Goal: Task Accomplishment & Management: Complete application form

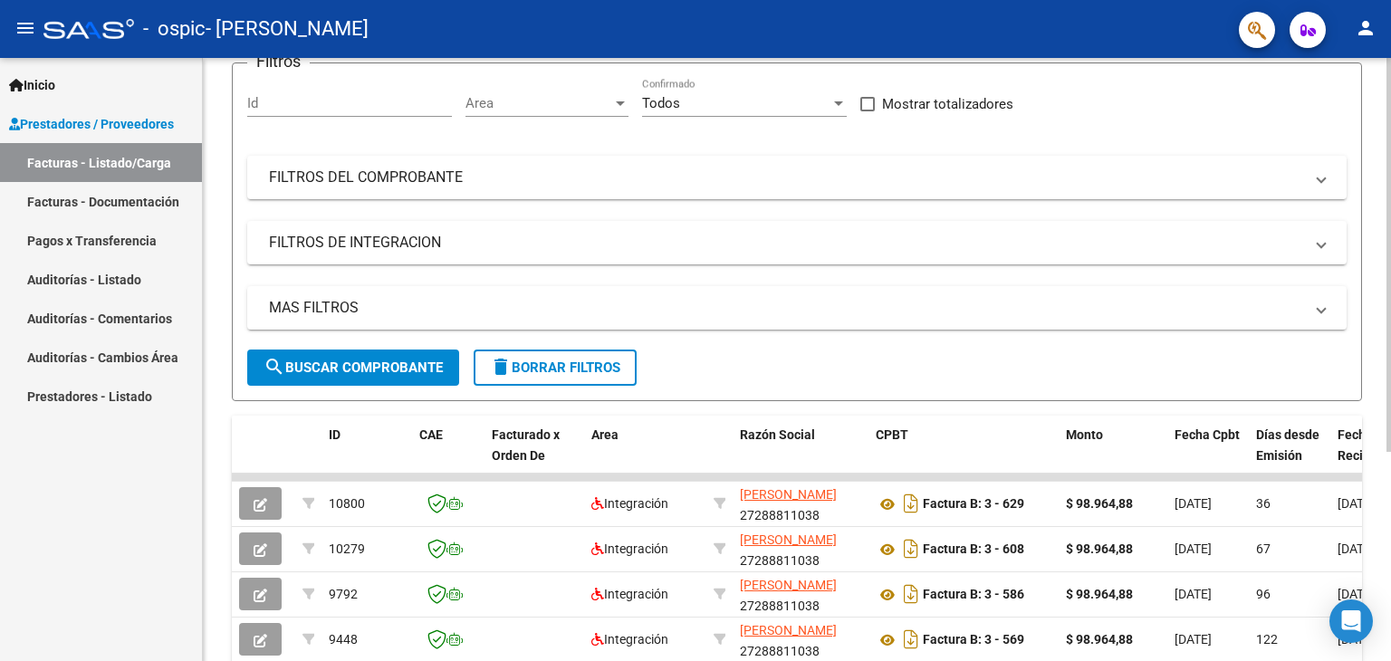
scroll to position [156, 0]
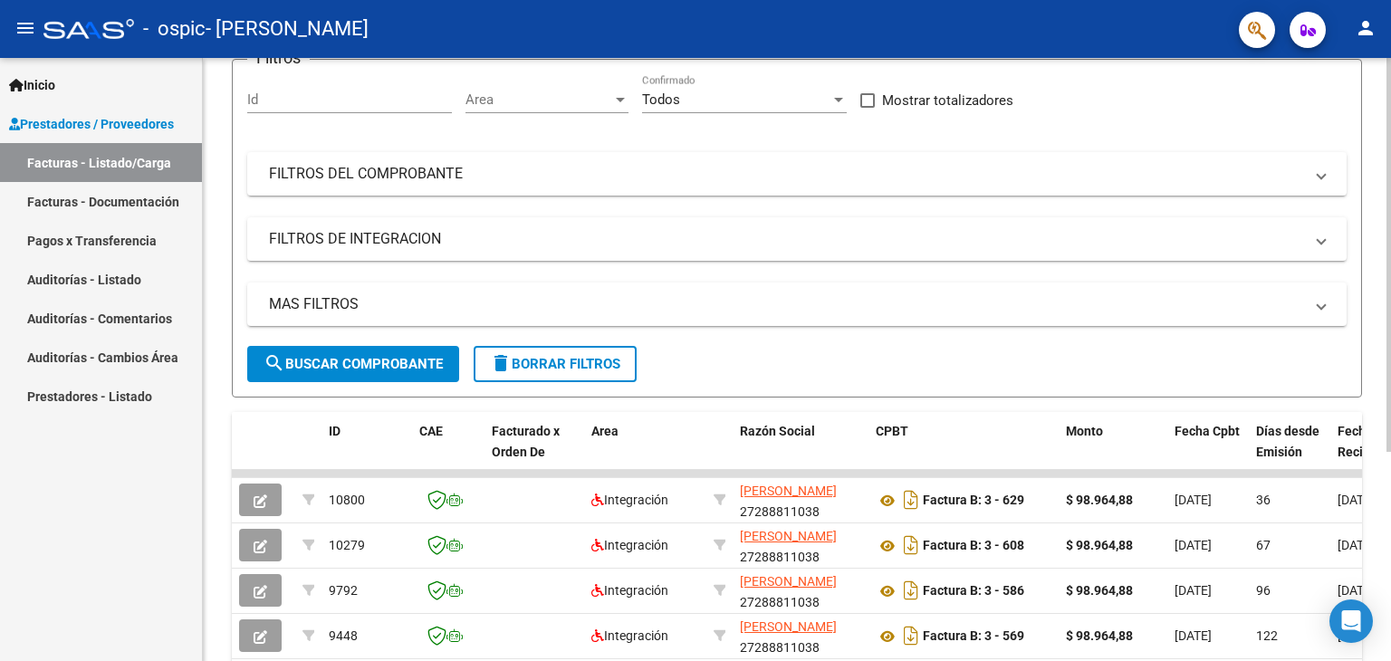
click at [1385, 494] on div "Video tutorial PRESTADORES -> Listado de CPBTs Emitidos por Prestadores / Prove…" at bounding box center [799, 358] width 1193 height 912
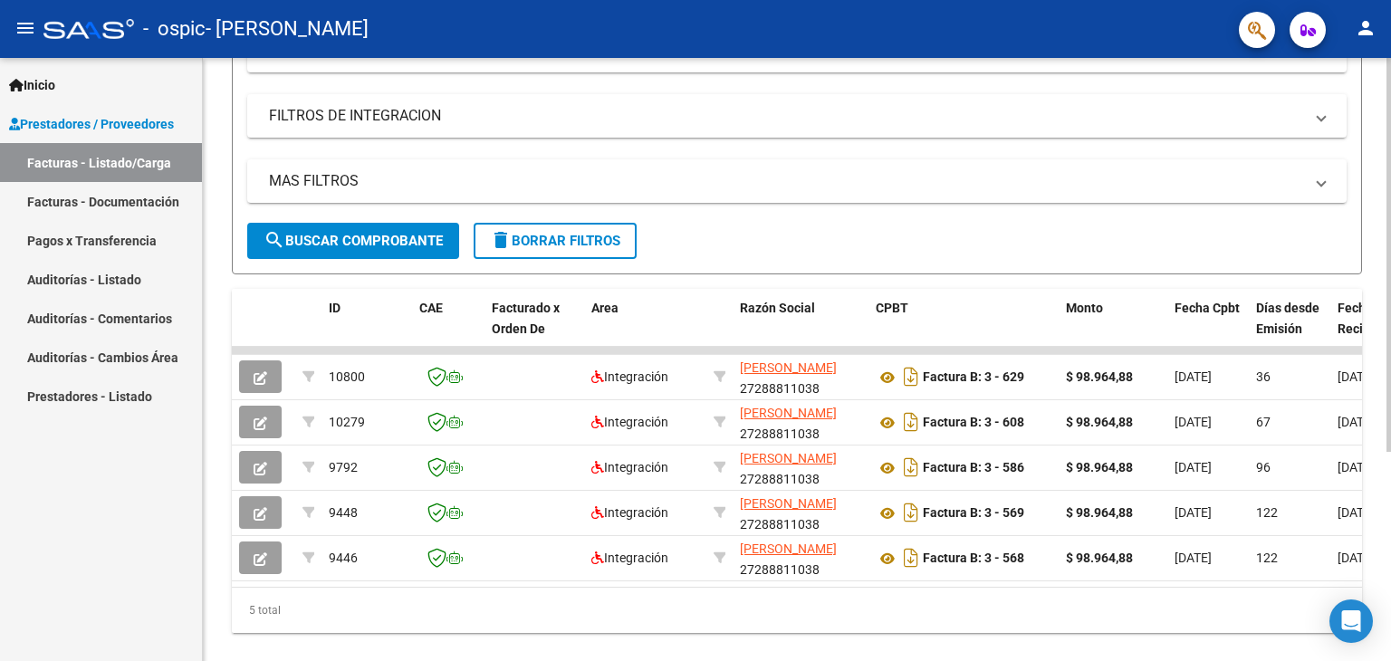
scroll to position [257, 0]
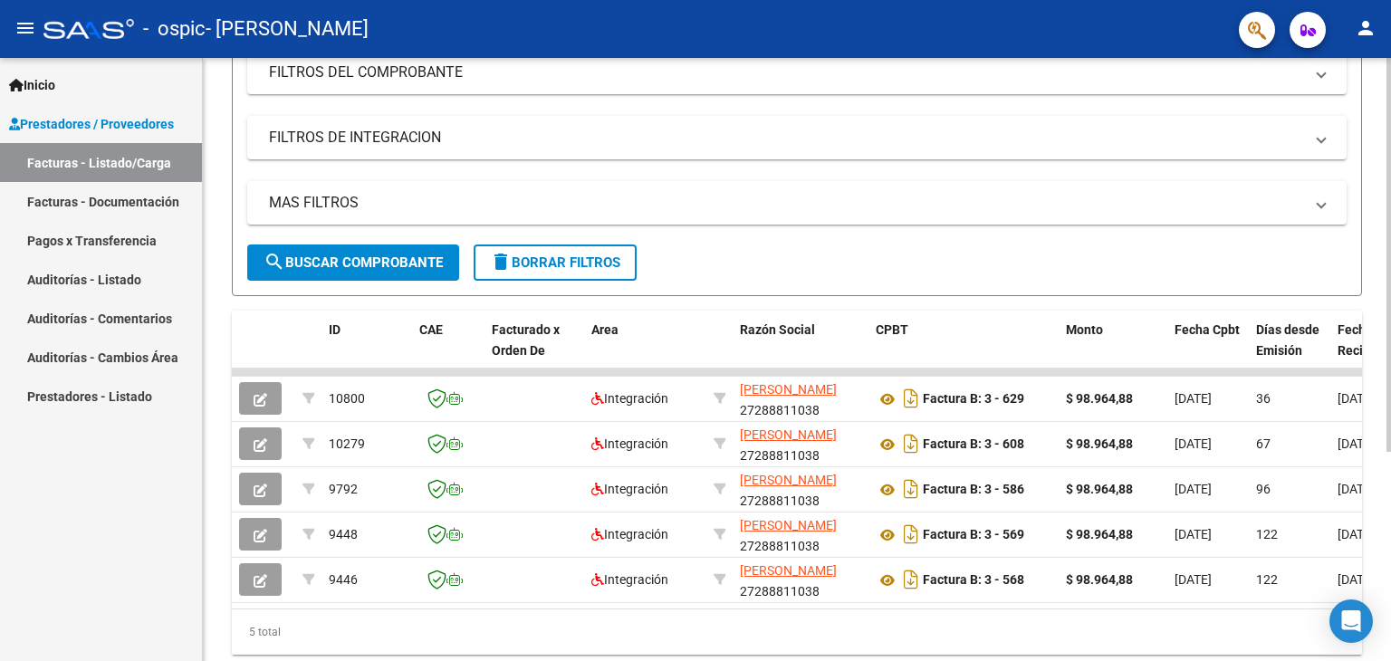
click at [1382, 581] on div "Video tutorial PRESTADORES -> Listado de CPBTs Emitidos por Prestadores / Prove…" at bounding box center [799, 257] width 1193 height 912
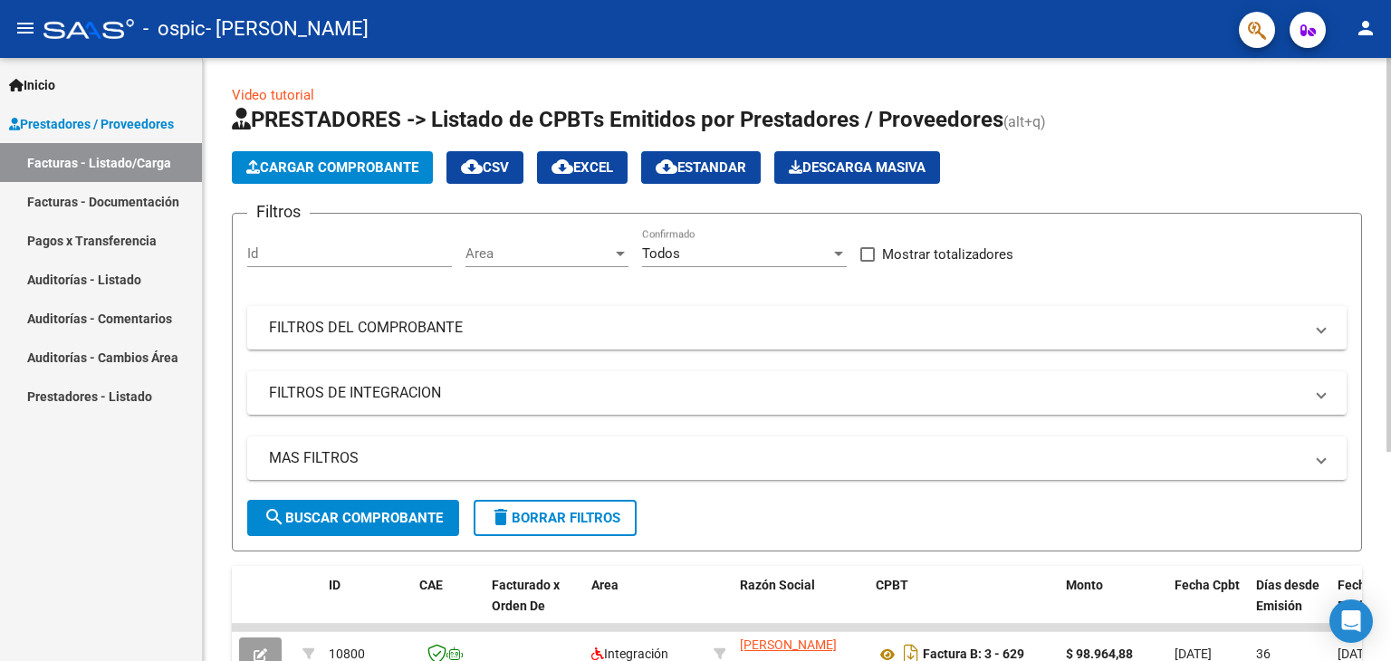
scroll to position [0, 0]
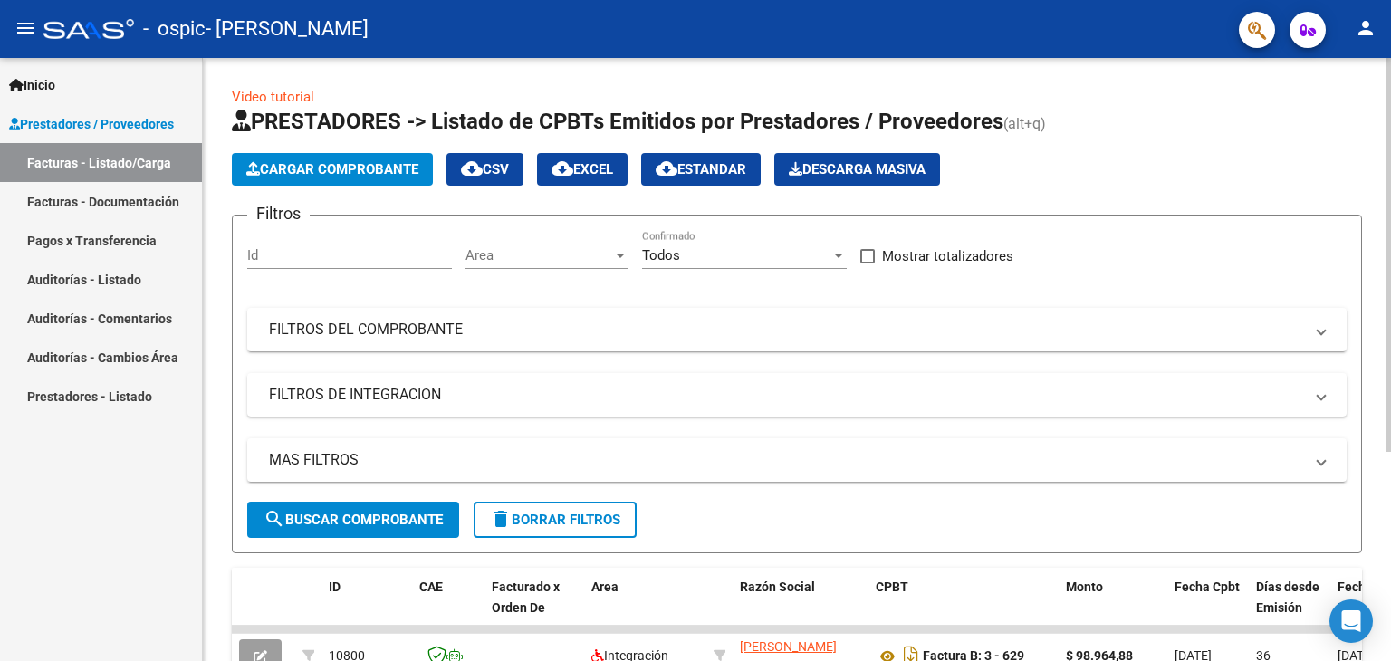
click at [1389, 171] on div at bounding box center [1389, 255] width 5 height 394
click at [310, 163] on span "Cargar Comprobante" at bounding box center [332, 169] width 172 height 16
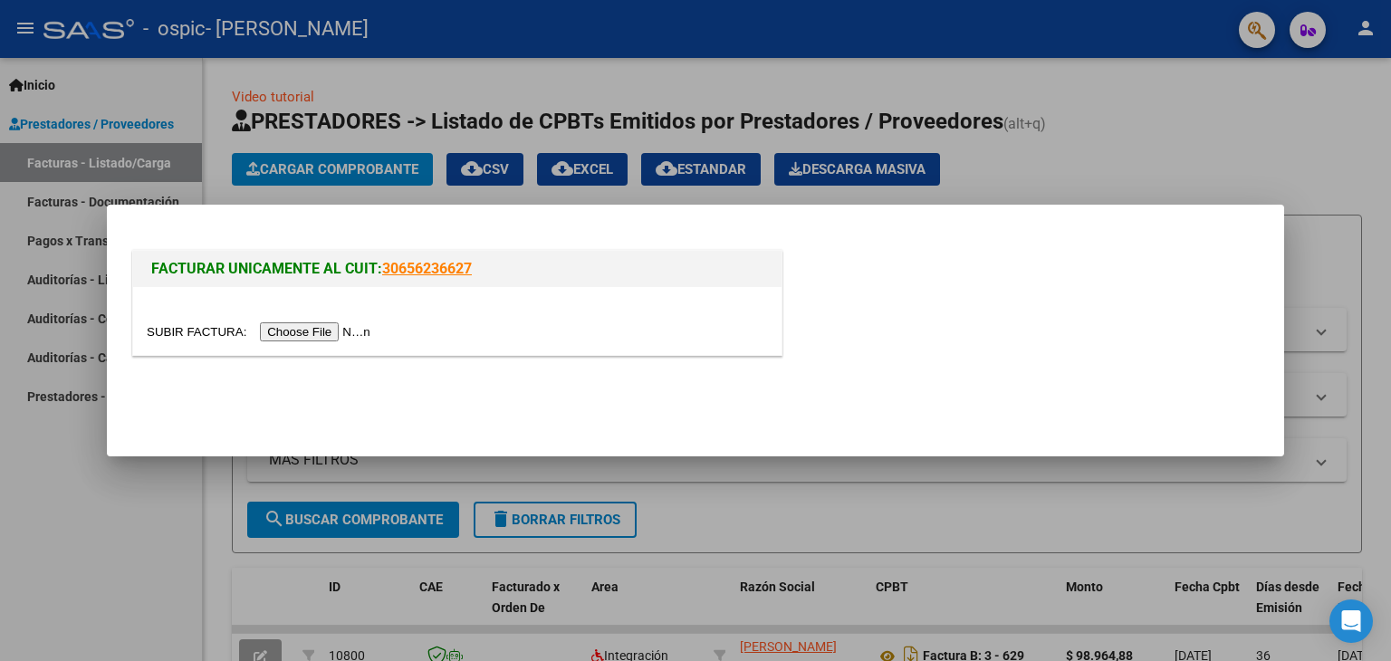
click at [320, 324] on input "file" at bounding box center [261, 331] width 229 height 19
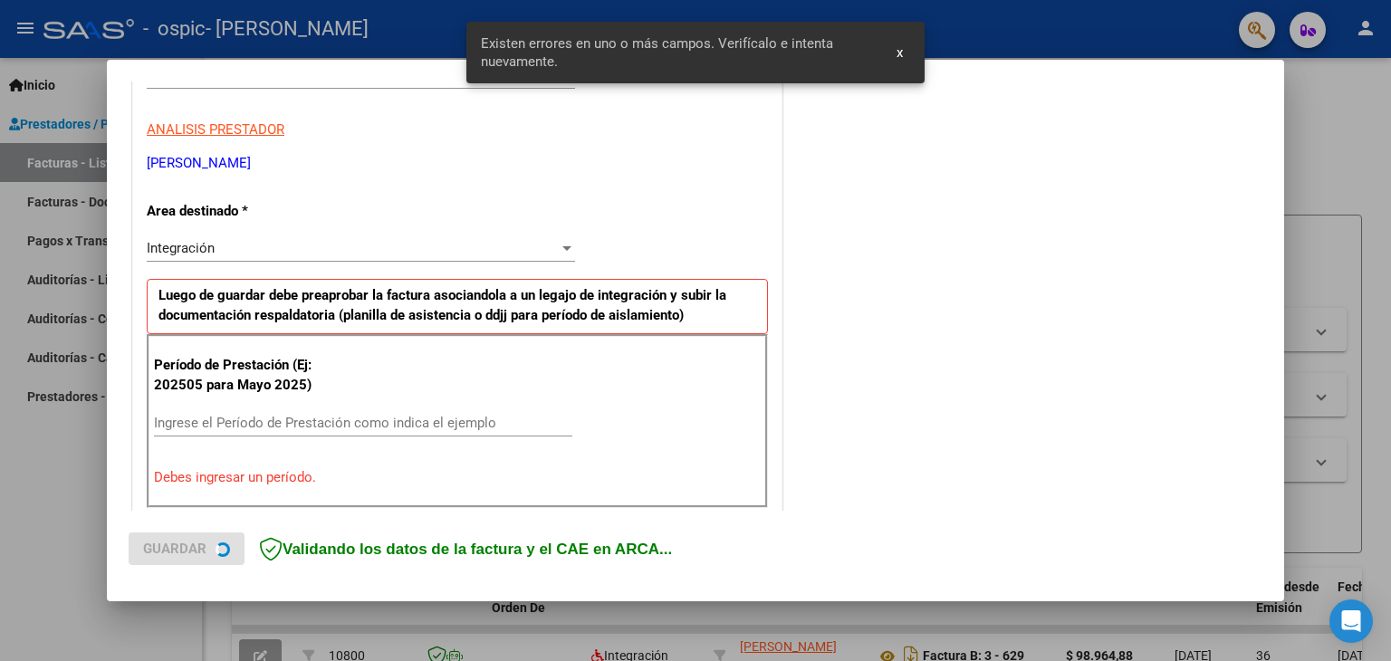
scroll to position [380, 0]
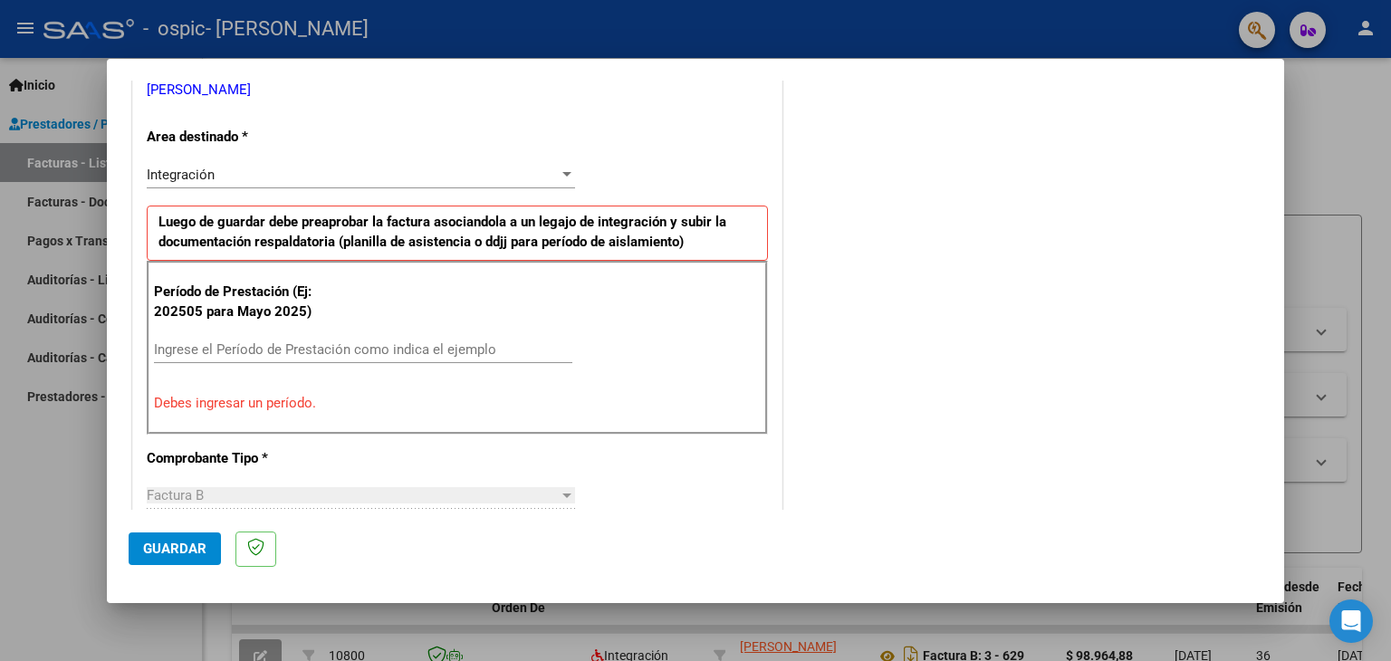
click at [563, 172] on div at bounding box center [567, 174] width 9 height 5
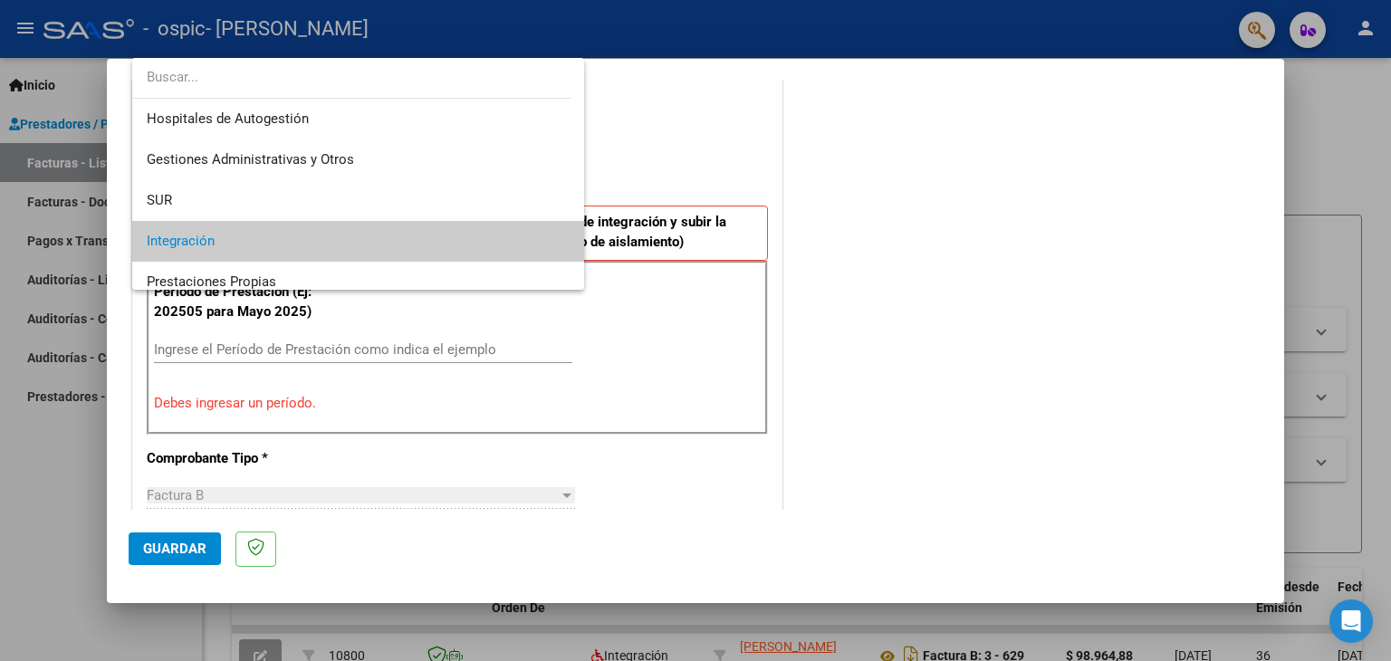
scroll to position [67, 0]
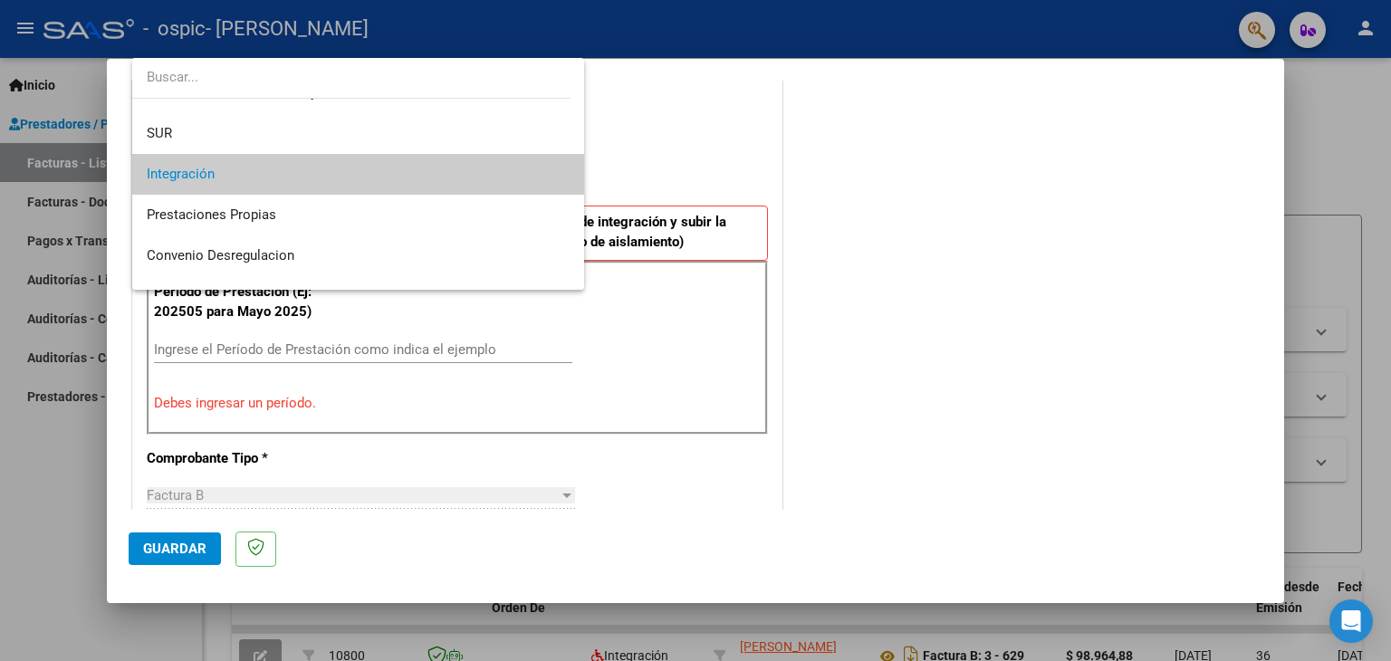
click at [493, 180] on span "Integración" at bounding box center [359, 174] width 424 height 41
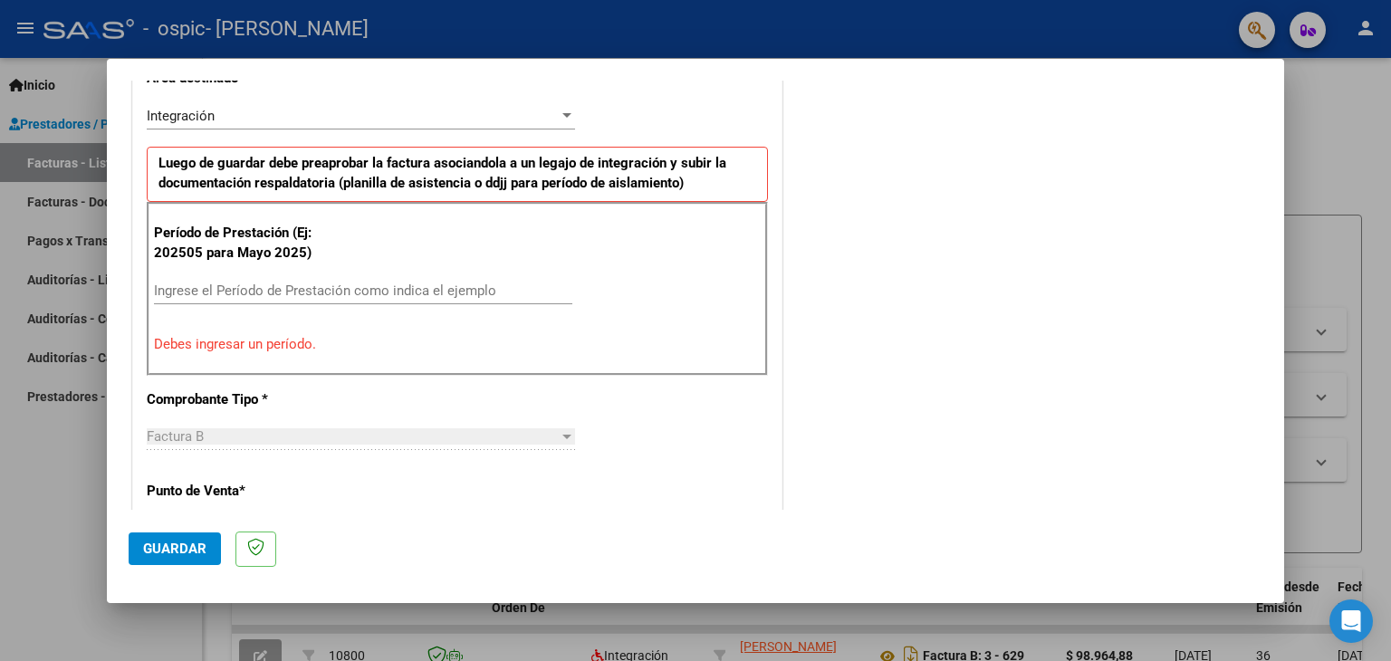
scroll to position [448, 0]
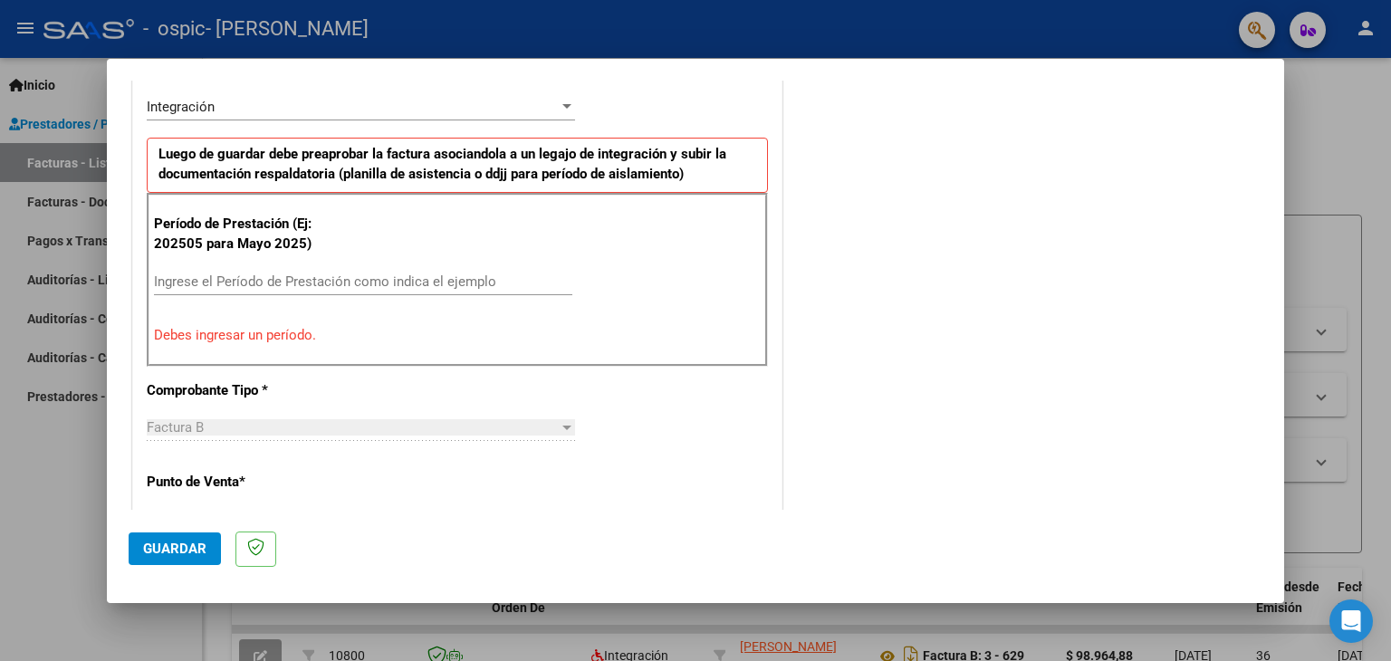
click at [248, 284] on input "Ingrese el Período de Prestación como indica el ejemplo" at bounding box center [363, 282] width 419 height 16
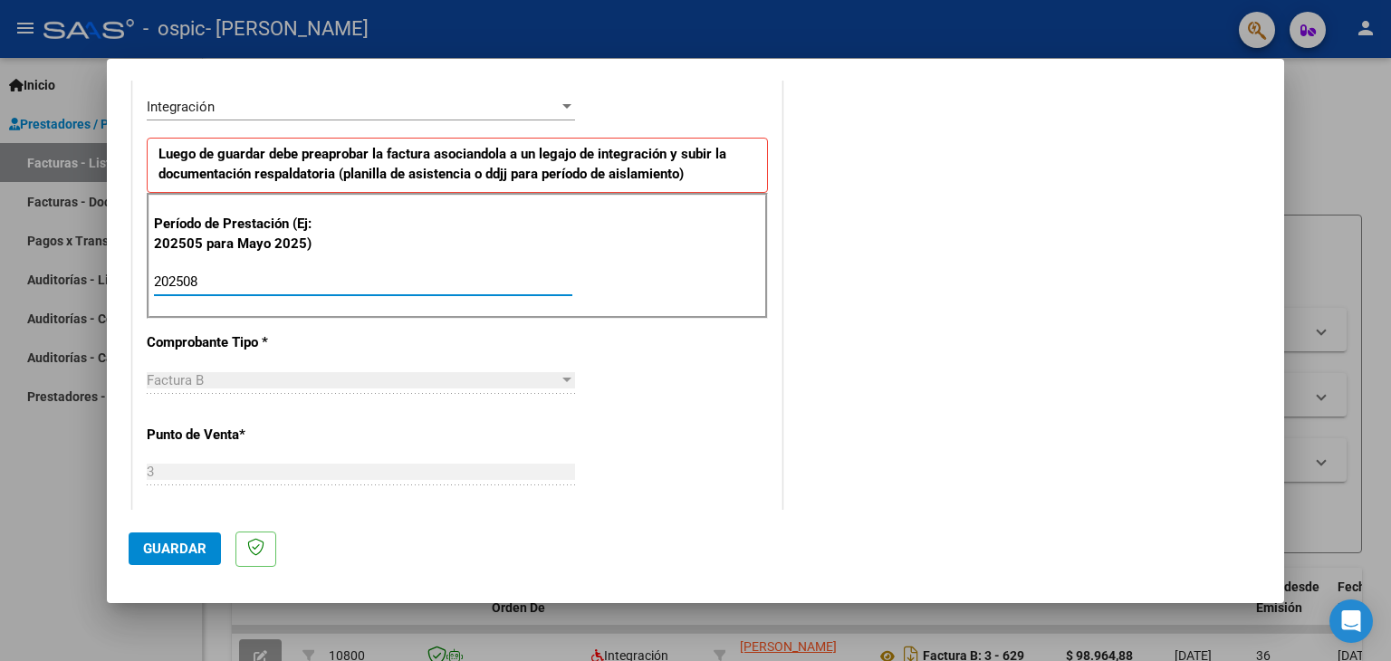
type input "202508"
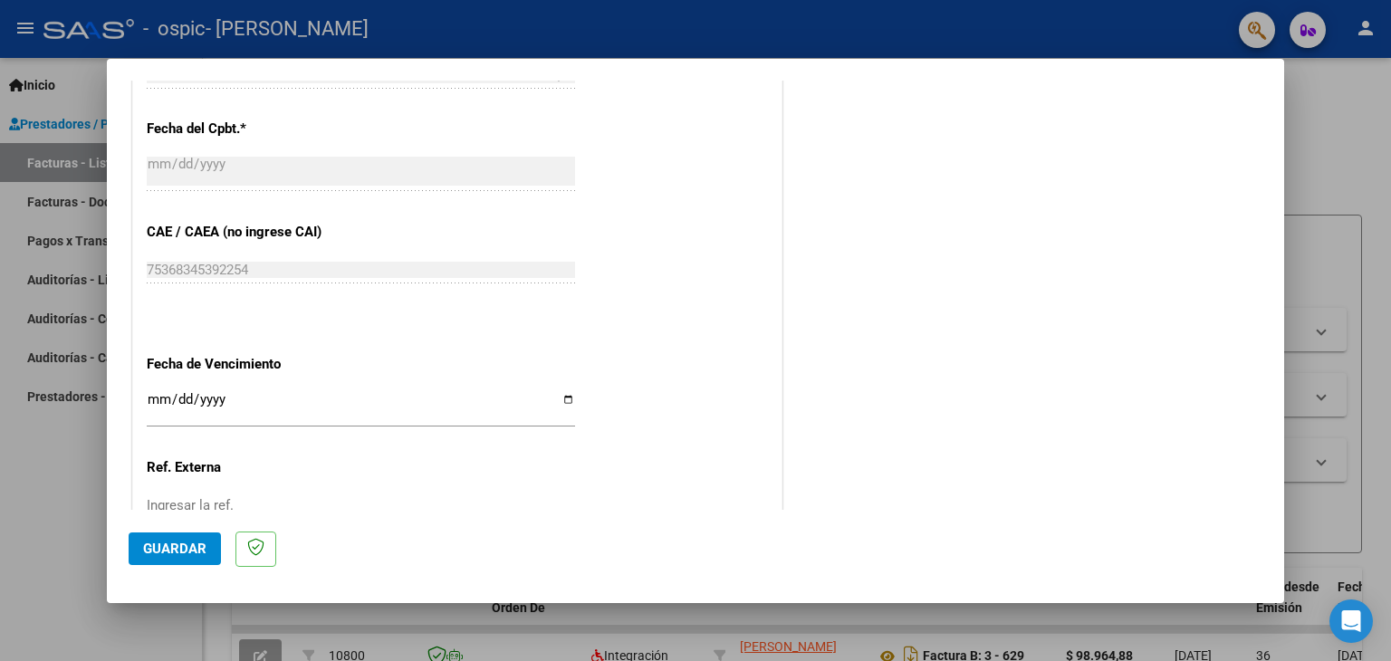
scroll to position [1162, 0]
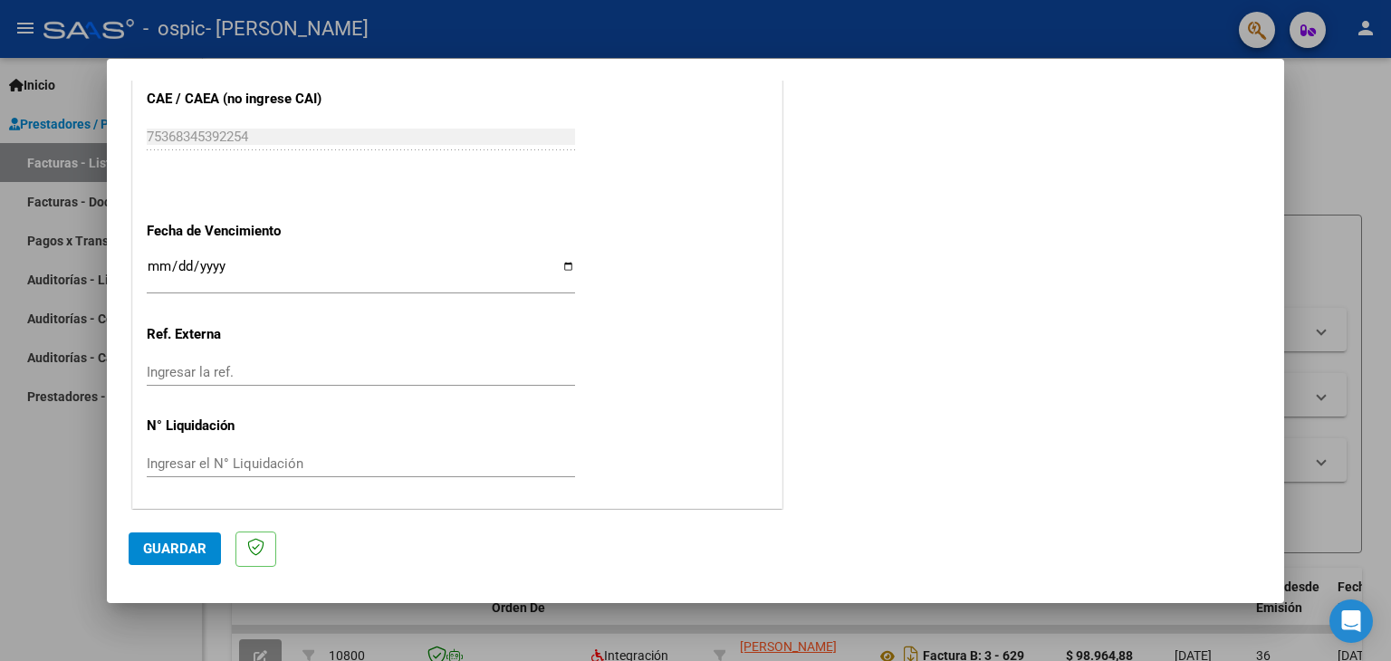
click at [561, 265] on input "Ingresar la fecha" at bounding box center [361, 273] width 428 height 29
click at [562, 265] on input "Ingresar la fecha" at bounding box center [361, 273] width 428 height 29
type input "[DATE]"
click at [181, 548] on span "Guardar" at bounding box center [174, 549] width 63 height 16
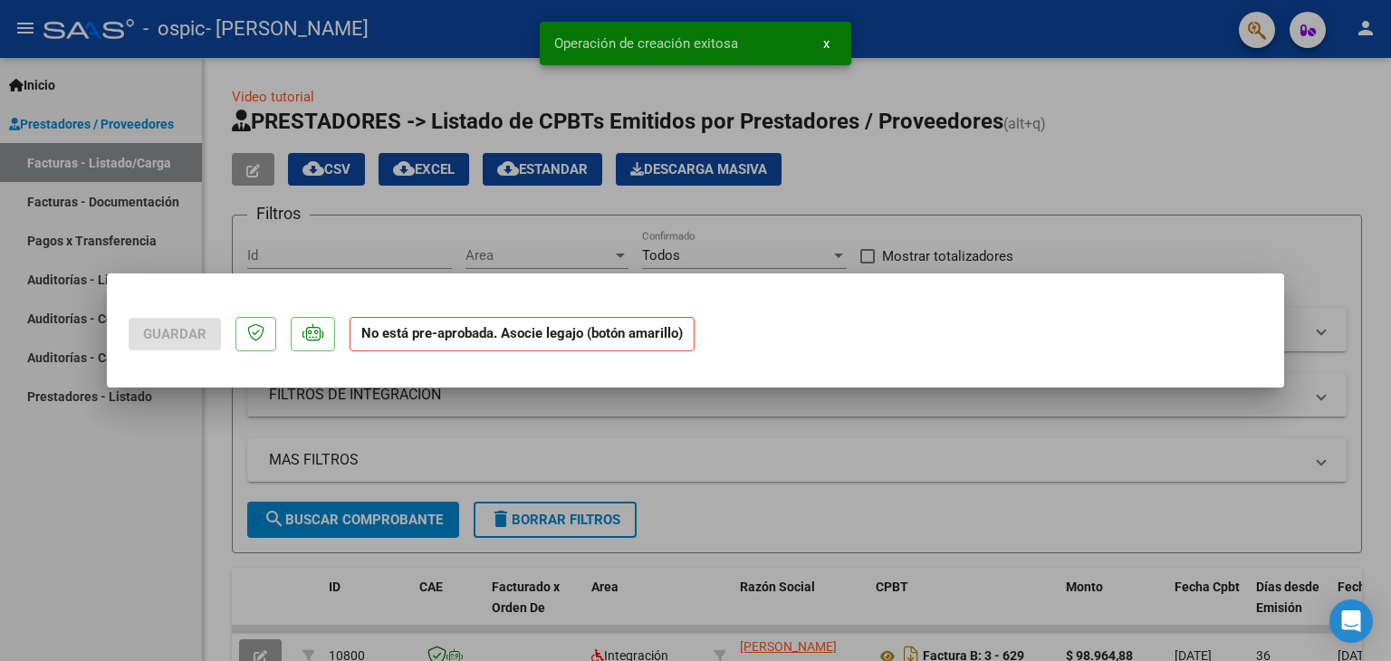
scroll to position [0, 0]
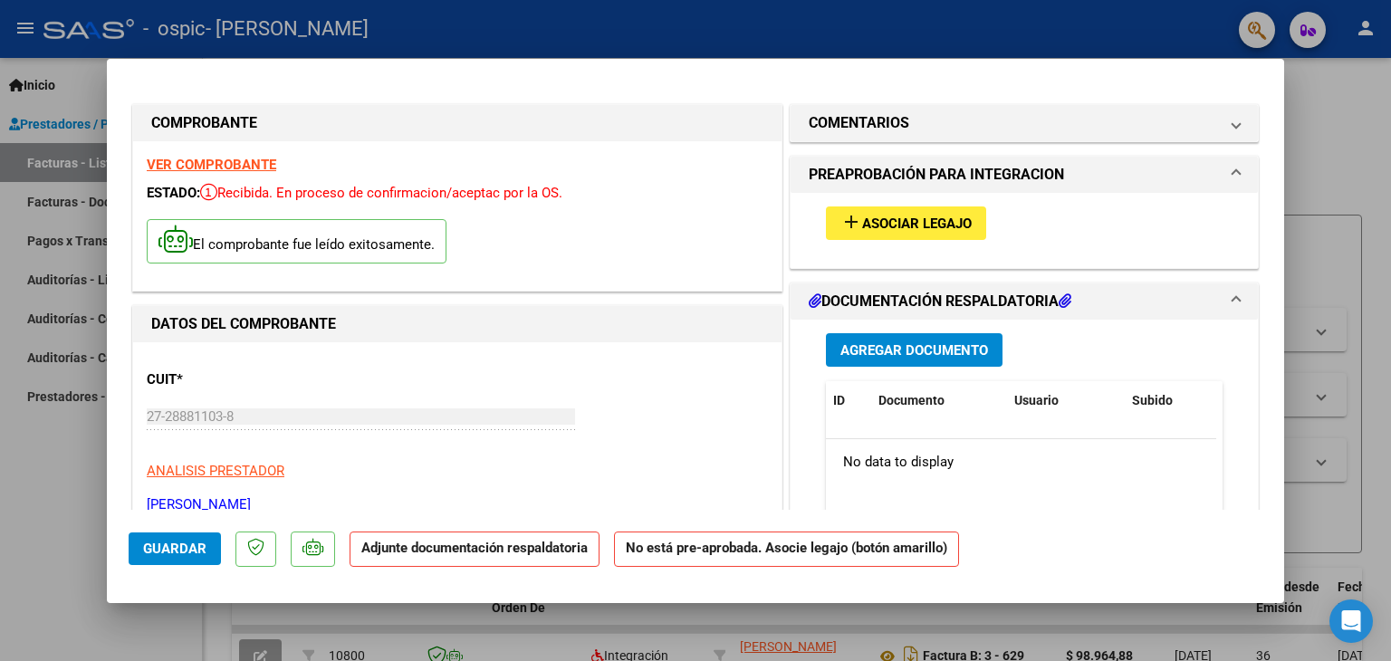
click at [862, 226] on span "Asociar Legajo" at bounding box center [917, 224] width 110 height 16
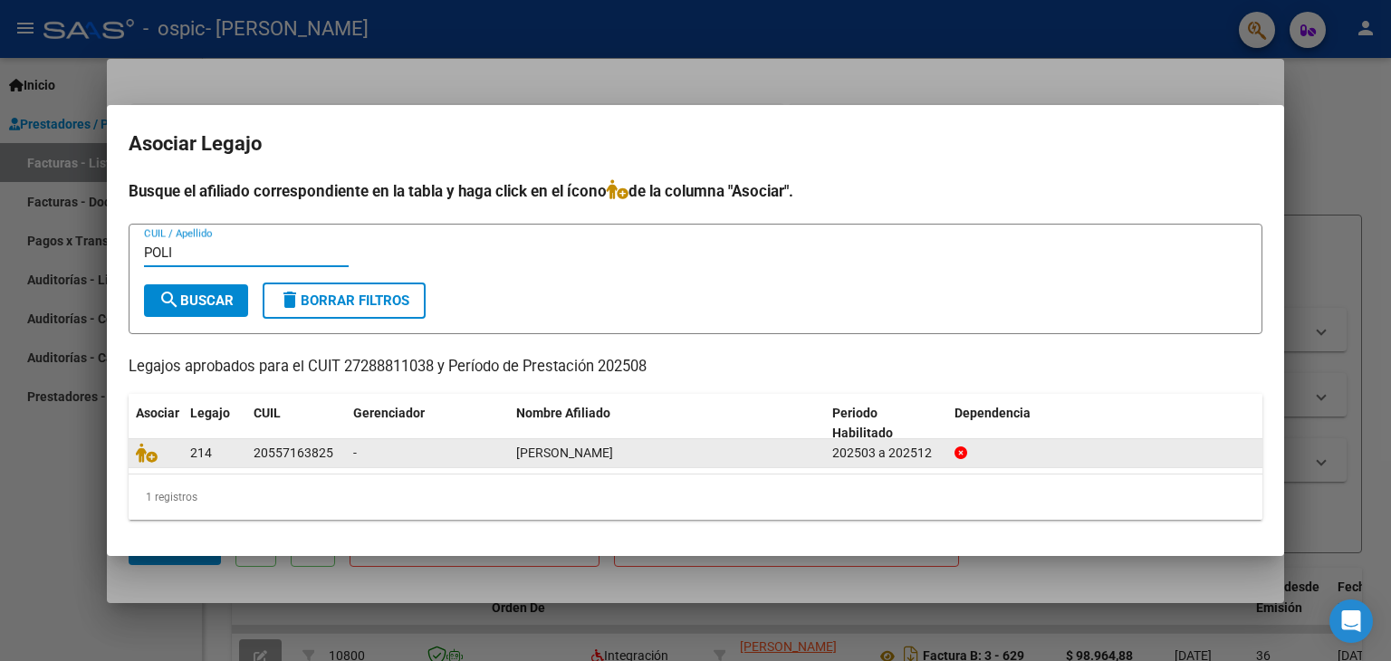
type input "POLI"
click at [593, 459] on span "[PERSON_NAME]" at bounding box center [564, 453] width 97 height 14
click at [144, 457] on icon at bounding box center [147, 453] width 22 height 20
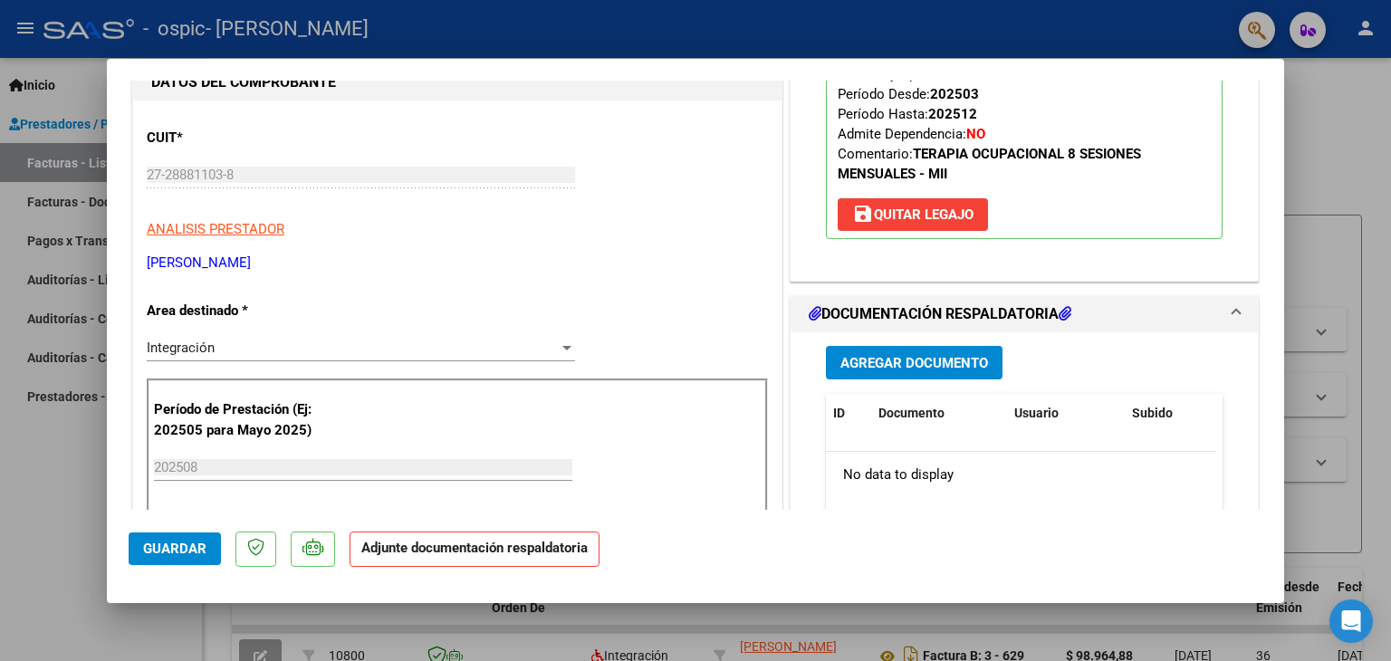
scroll to position [283, 0]
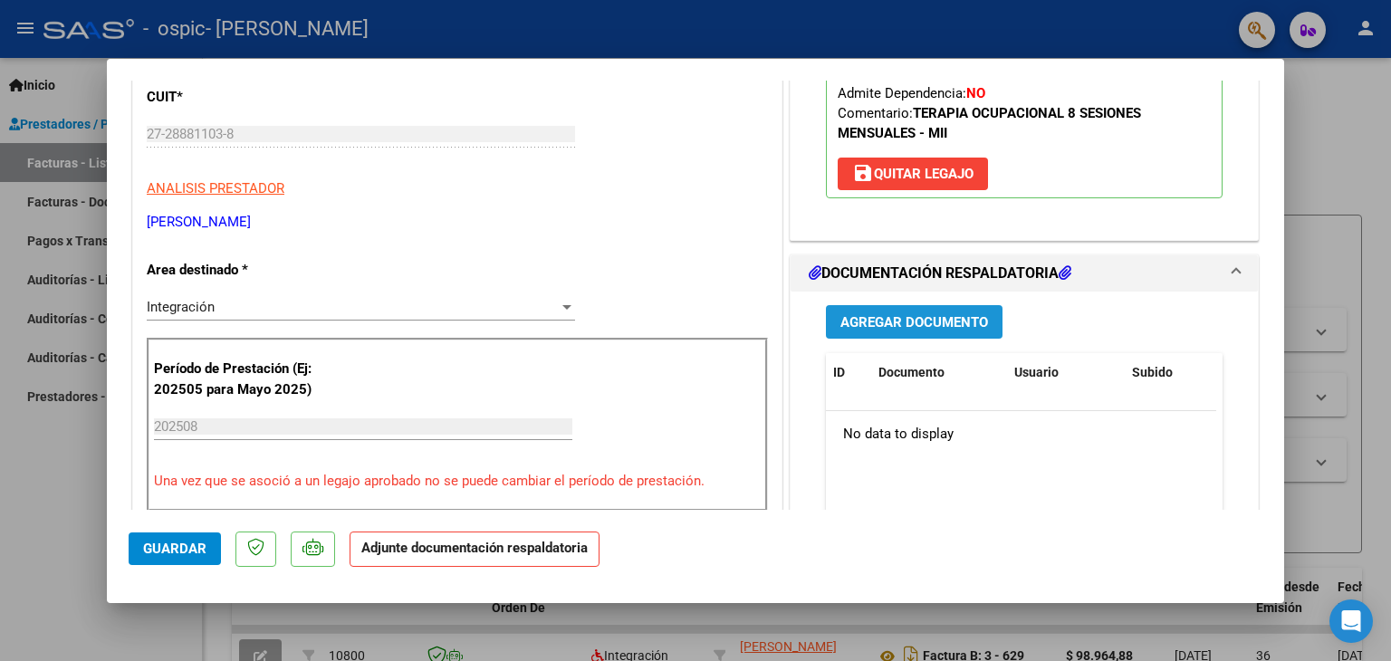
click at [882, 321] on span "Agregar Documento" at bounding box center [915, 322] width 148 height 16
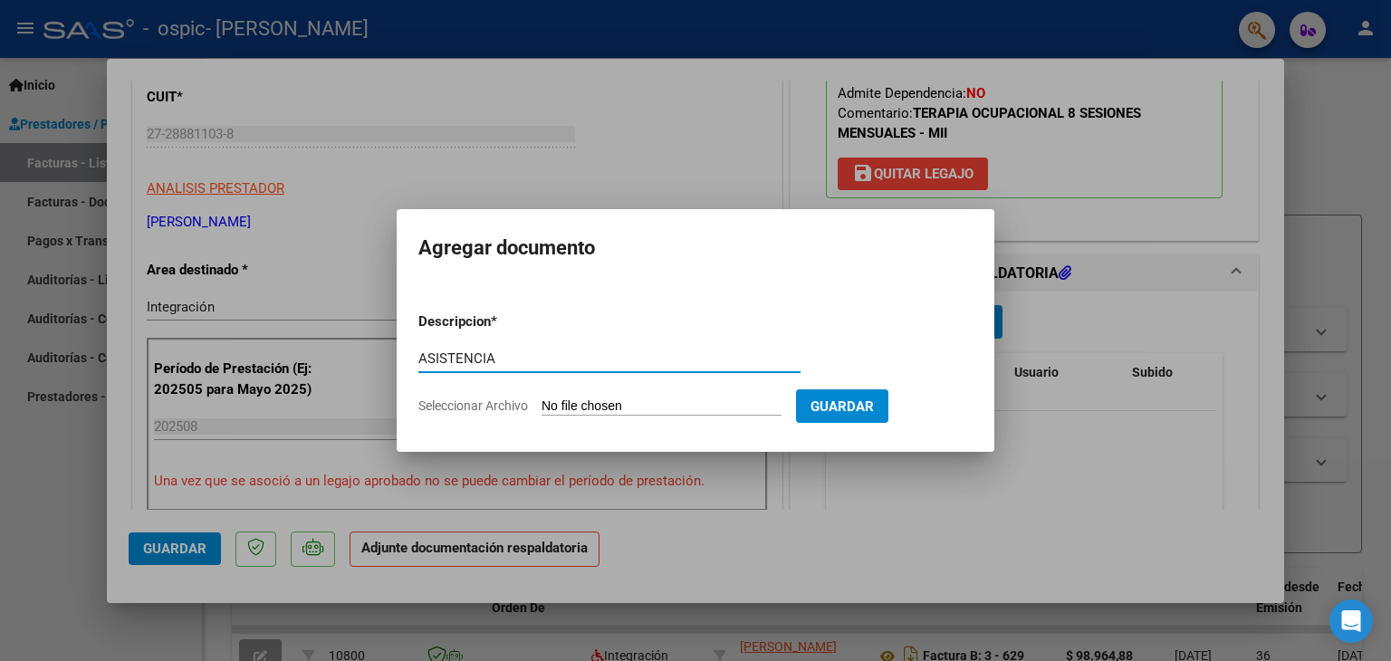
type input "ASISTENCIA"
click at [606, 399] on input "Seleccionar Archivo" at bounding box center [662, 407] width 240 height 17
type input "C:\fakepath\[PERSON_NAME].pdf"
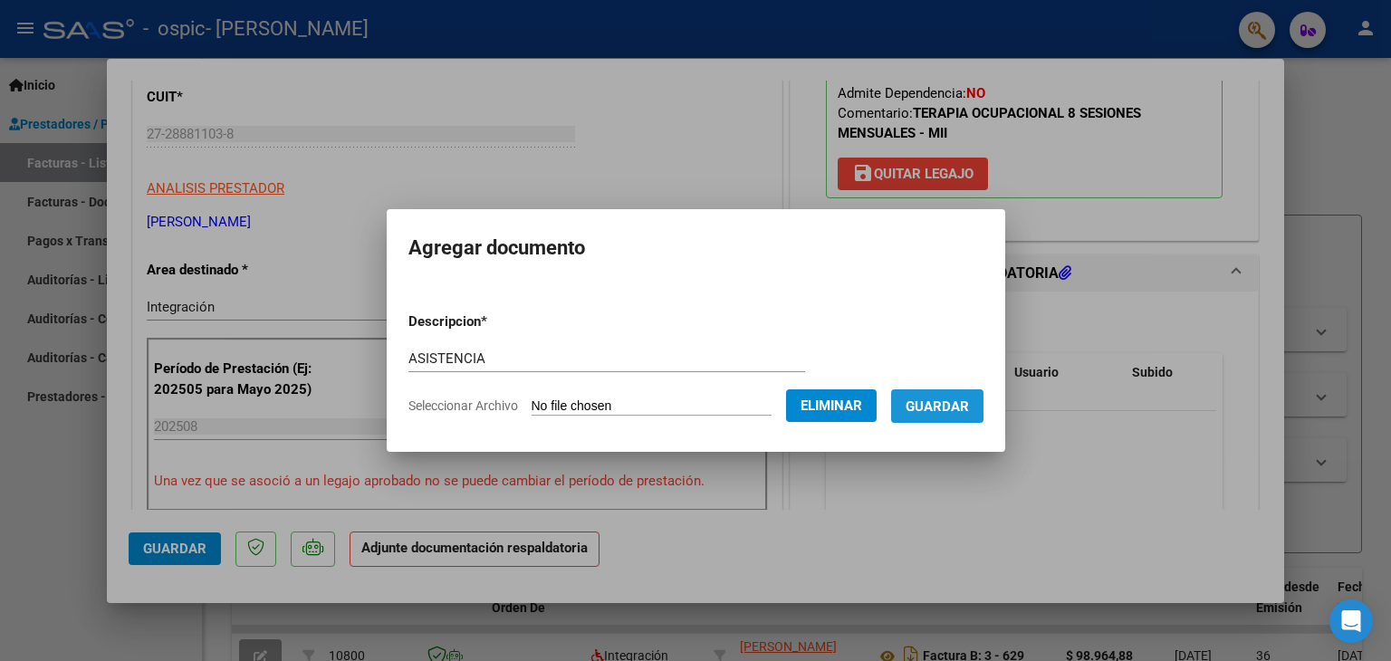
click at [932, 401] on span "Guardar" at bounding box center [937, 407] width 63 height 16
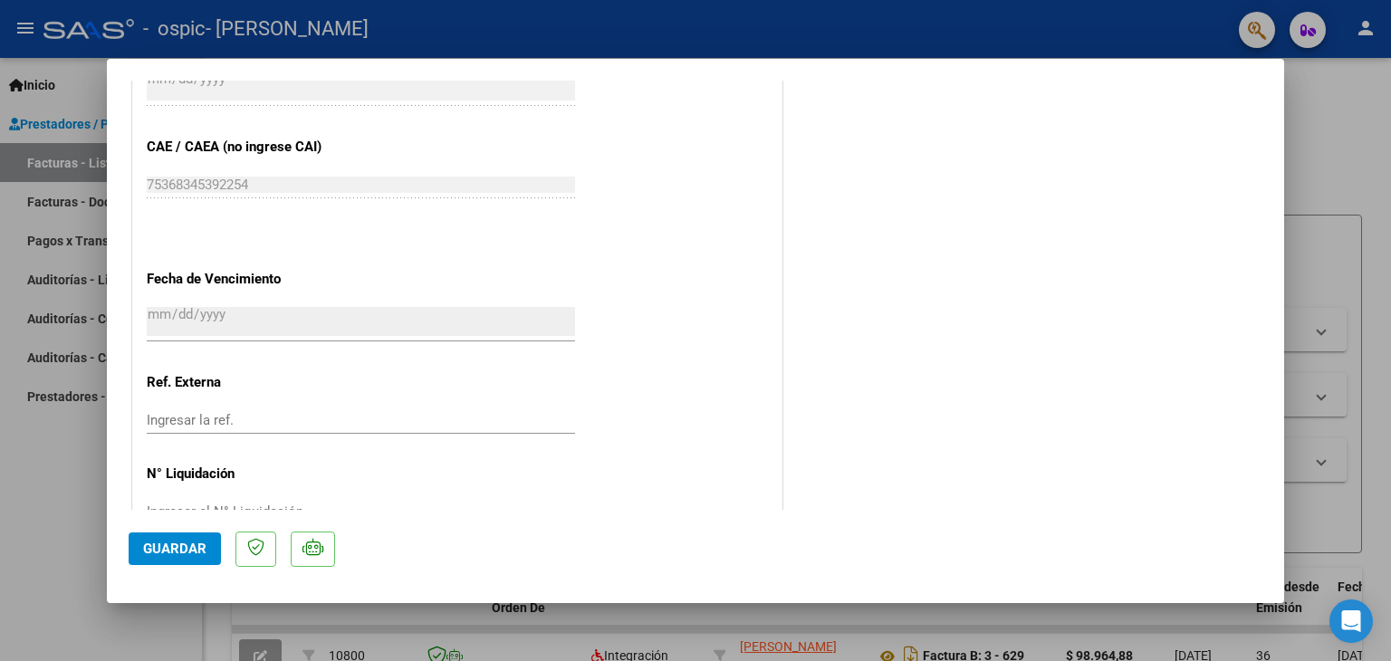
scroll to position [1189, 0]
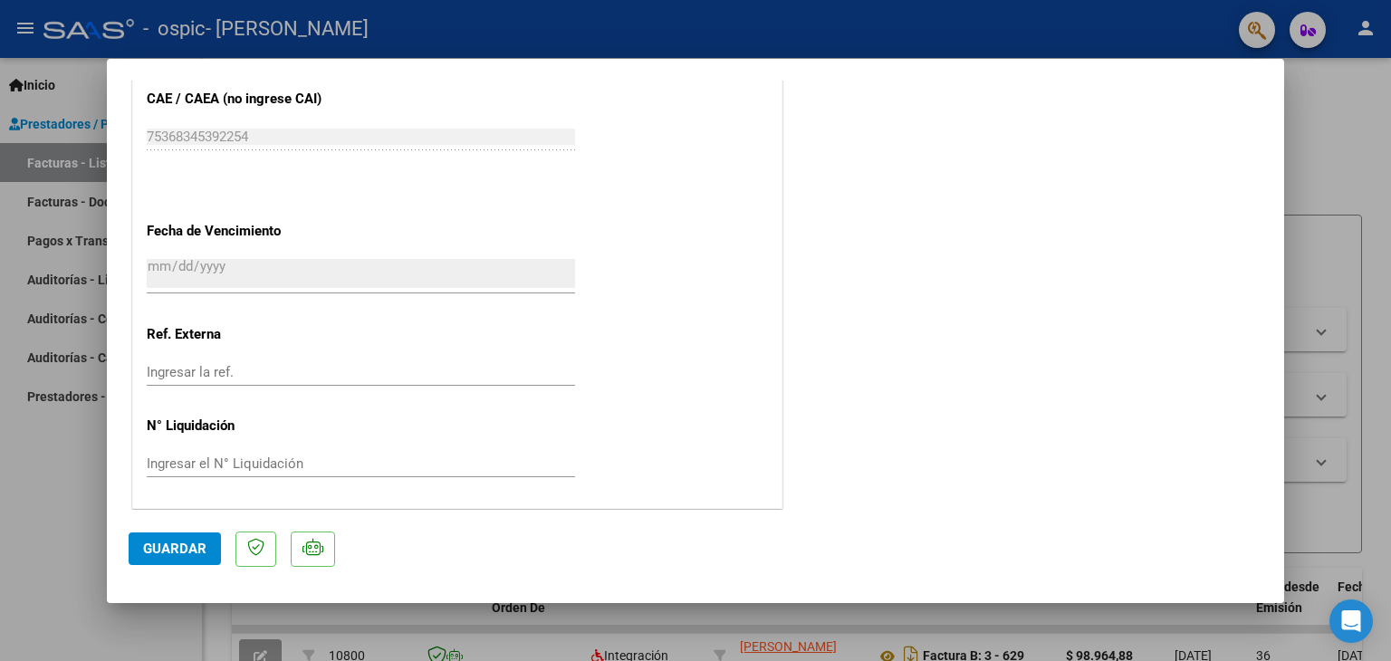
click at [155, 554] on span "Guardar" at bounding box center [174, 549] width 63 height 16
click at [170, 558] on button "Guardar" at bounding box center [175, 549] width 92 height 33
drag, startPoint x: 1269, startPoint y: 481, endPoint x: 1270, endPoint y: 365, distance: 116.0
click at [1270, 365] on mat-dialog-content "COMPROBANTE VER COMPROBANTE ESTADO: Recibida. En proceso de confirmacion/acepta…" at bounding box center [696, 296] width 1178 height 430
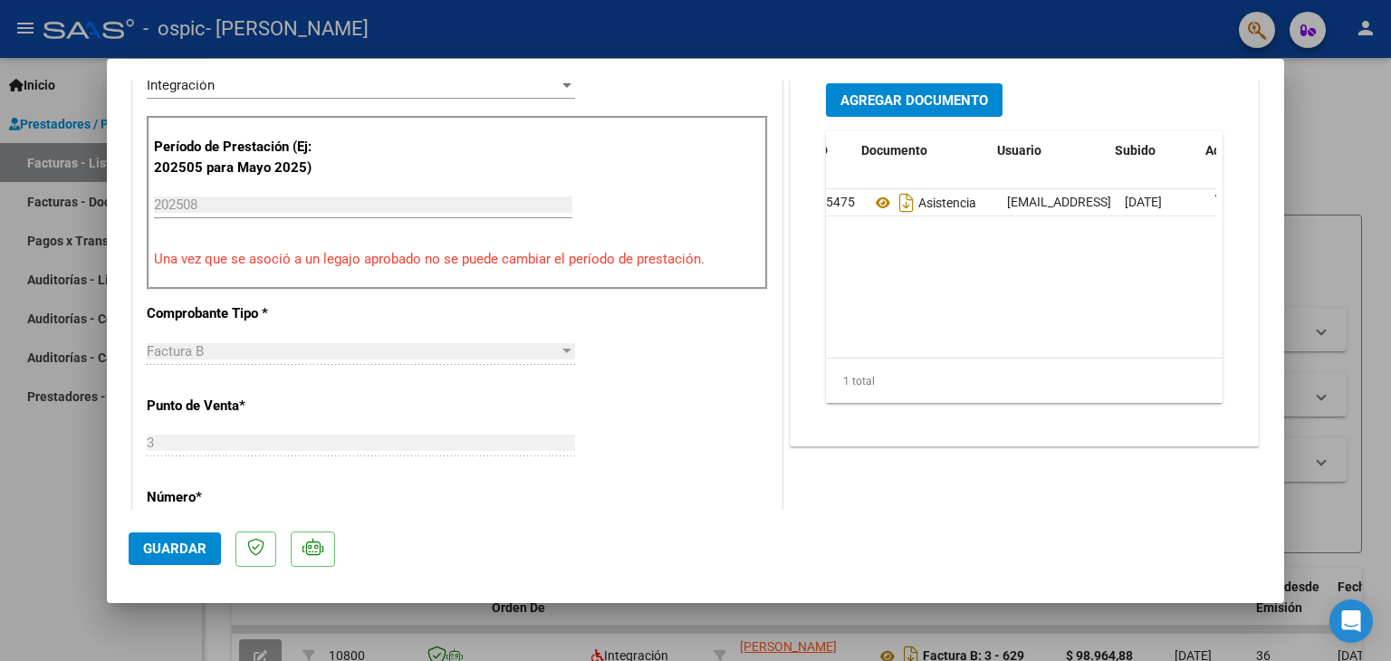
scroll to position [0, 0]
click at [1361, 33] on div at bounding box center [695, 330] width 1391 height 661
type input "$ 0,00"
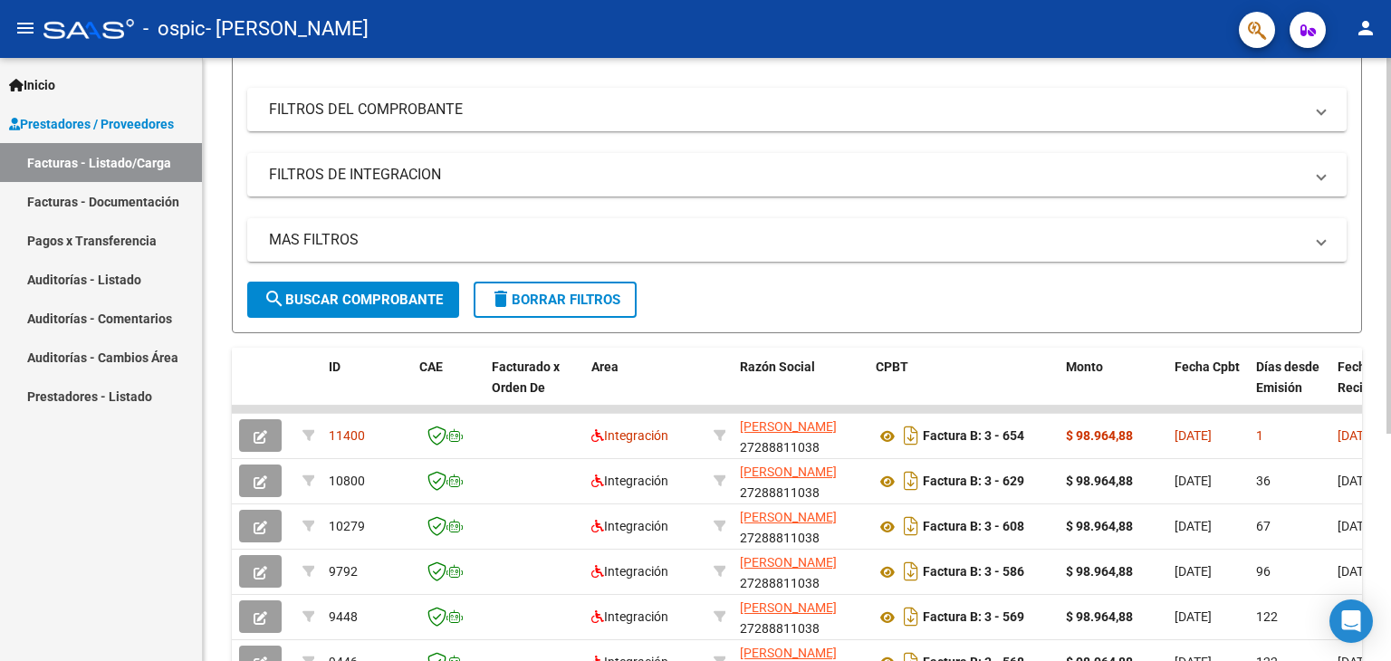
scroll to position [221, 0]
click at [1390, 341] on div at bounding box center [1389, 388] width 5 height 376
